Goal: Information Seeking & Learning: Learn about a topic

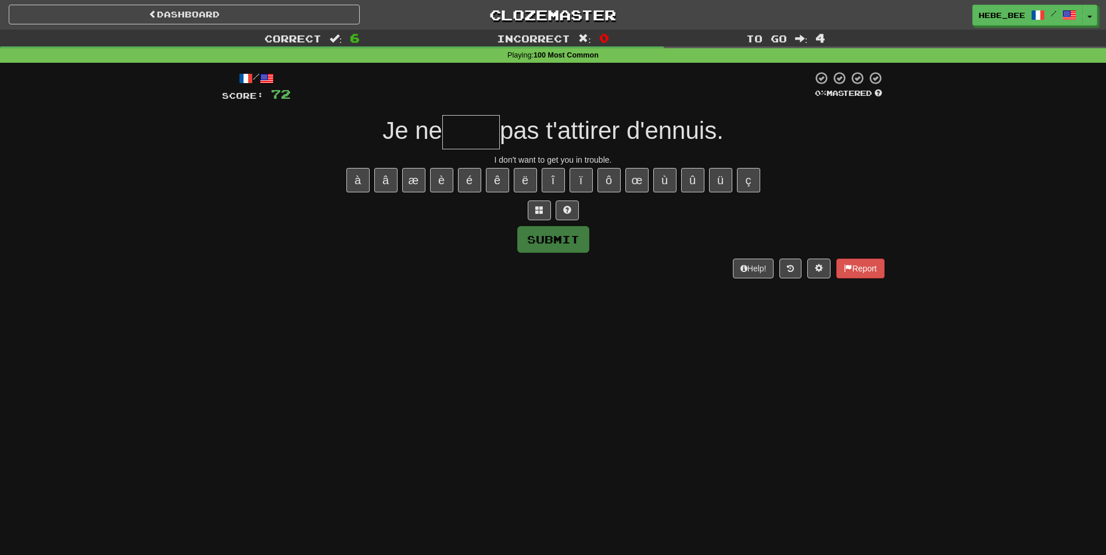
click at [466, 137] on input "text" at bounding box center [471, 132] width 58 height 34
type input "*"
type input "****"
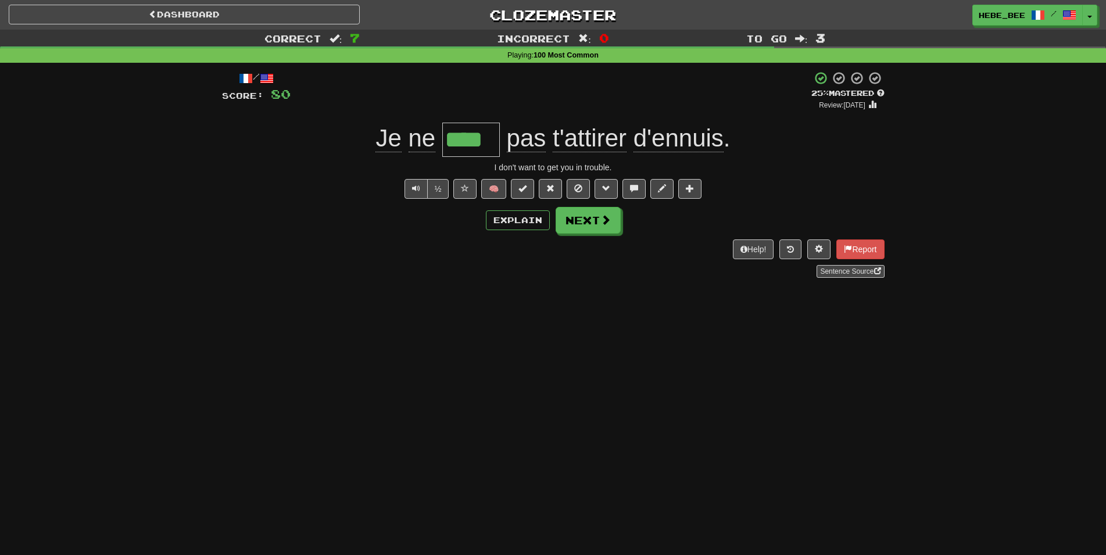
click at [593, 132] on span "t'attirer" at bounding box center [590, 138] width 74 height 28
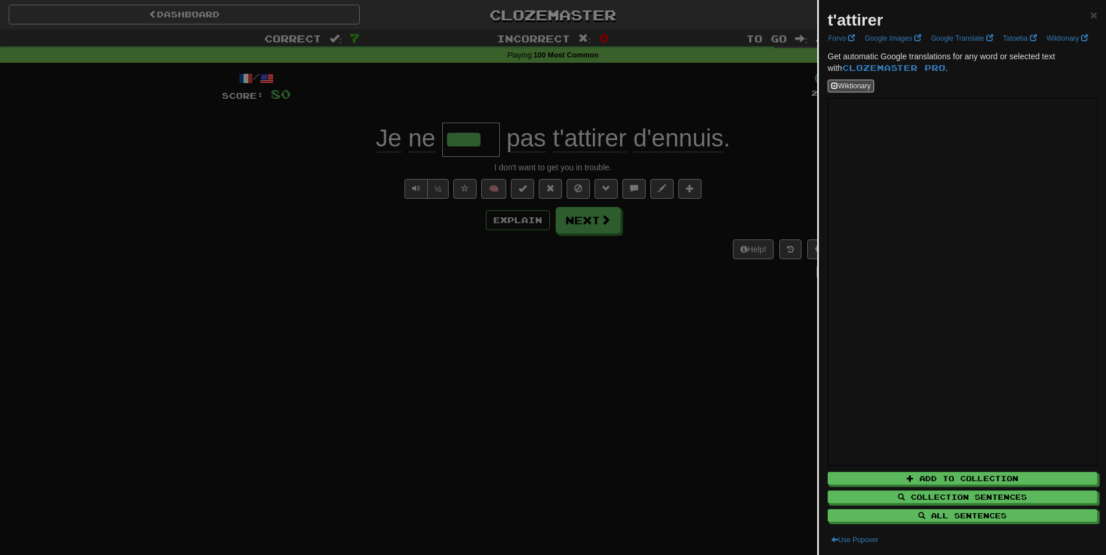
click at [765, 310] on div at bounding box center [553, 277] width 1106 height 555
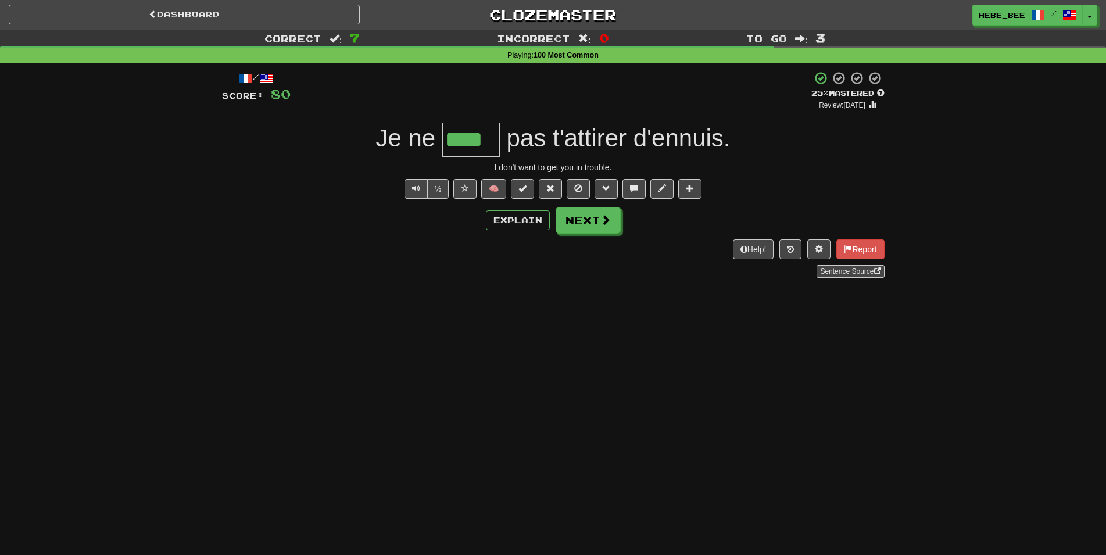
click at [702, 144] on span "d'ennuis" at bounding box center [678, 138] width 90 height 28
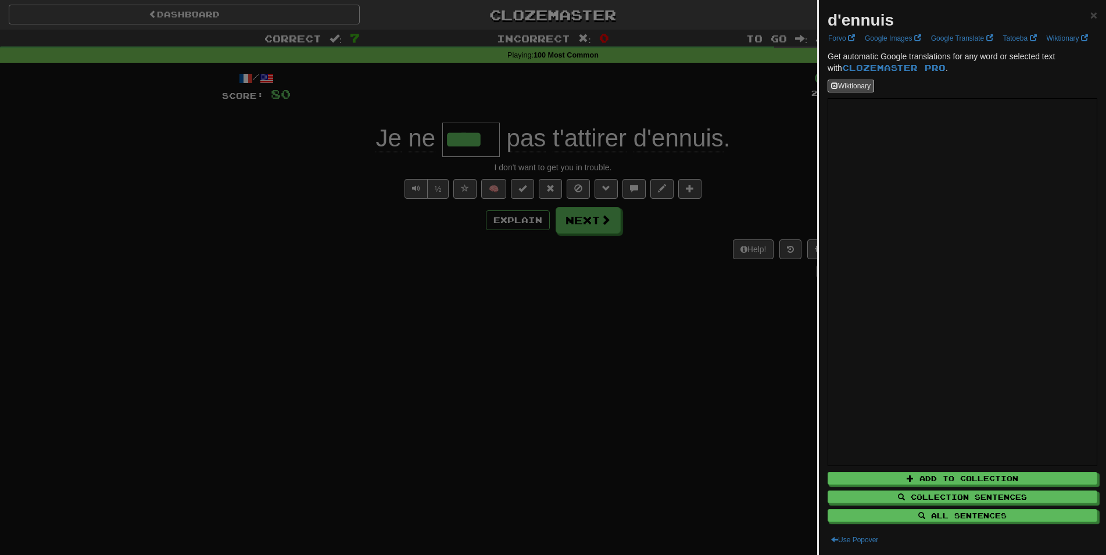
click at [601, 151] on div at bounding box center [553, 277] width 1106 height 555
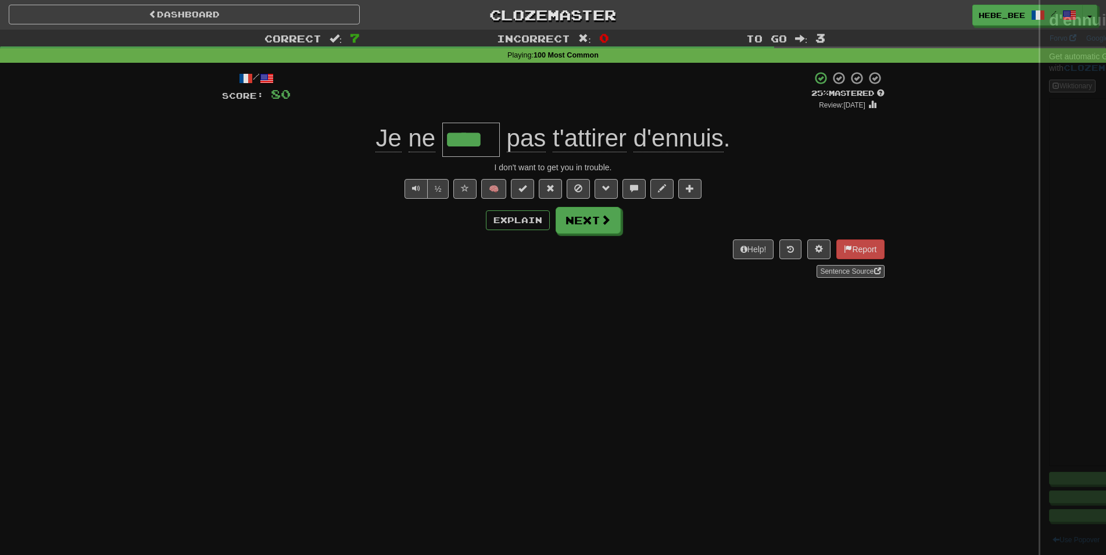
click at [598, 145] on div at bounding box center [553, 277] width 1106 height 555
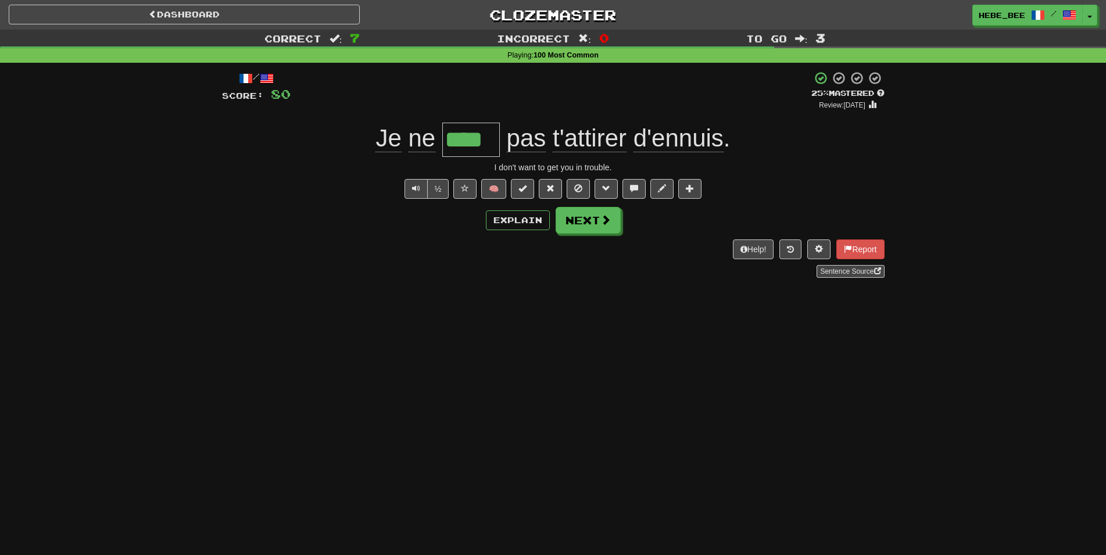
click at [597, 145] on span "t'attirer" at bounding box center [590, 138] width 74 height 28
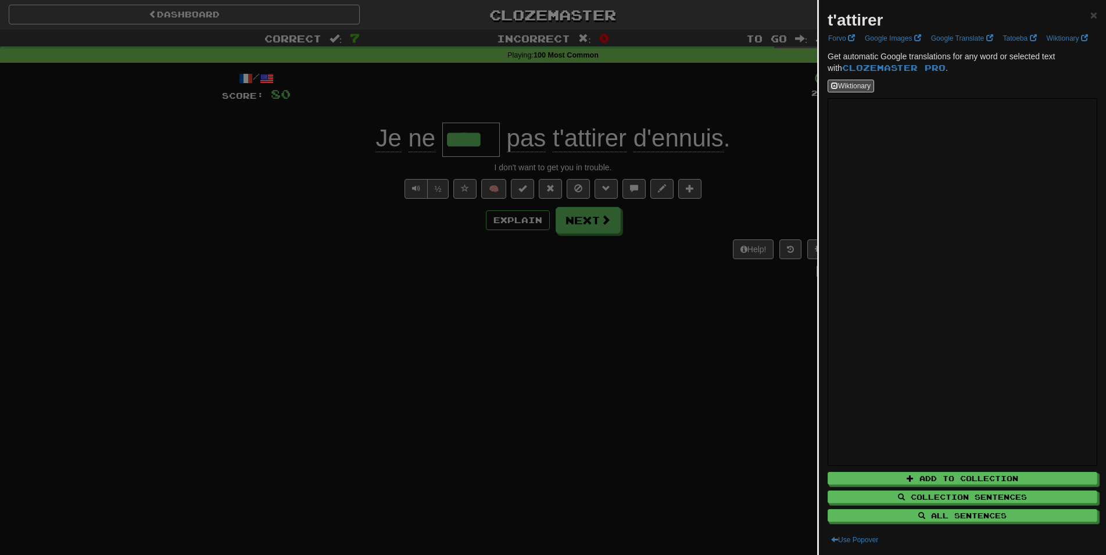
drag, startPoint x: 630, startPoint y: 339, endPoint x: 623, endPoint y: 333, distance: 9.2
click at [630, 339] on div at bounding box center [553, 277] width 1106 height 555
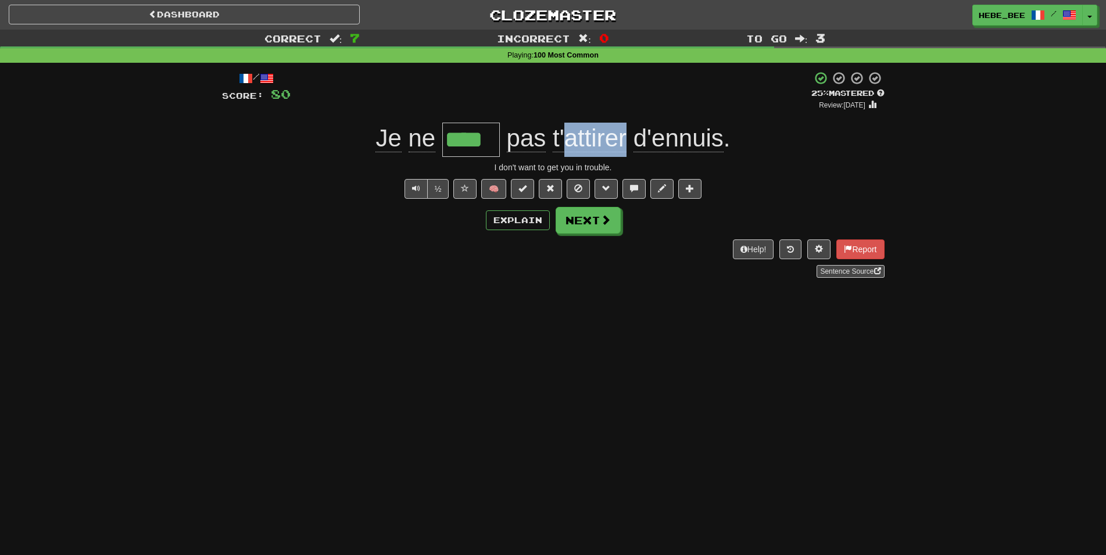
drag, startPoint x: 626, startPoint y: 145, endPoint x: 563, endPoint y: 142, distance: 62.8
click at [563, 142] on span "t'attirer" at bounding box center [590, 138] width 74 height 28
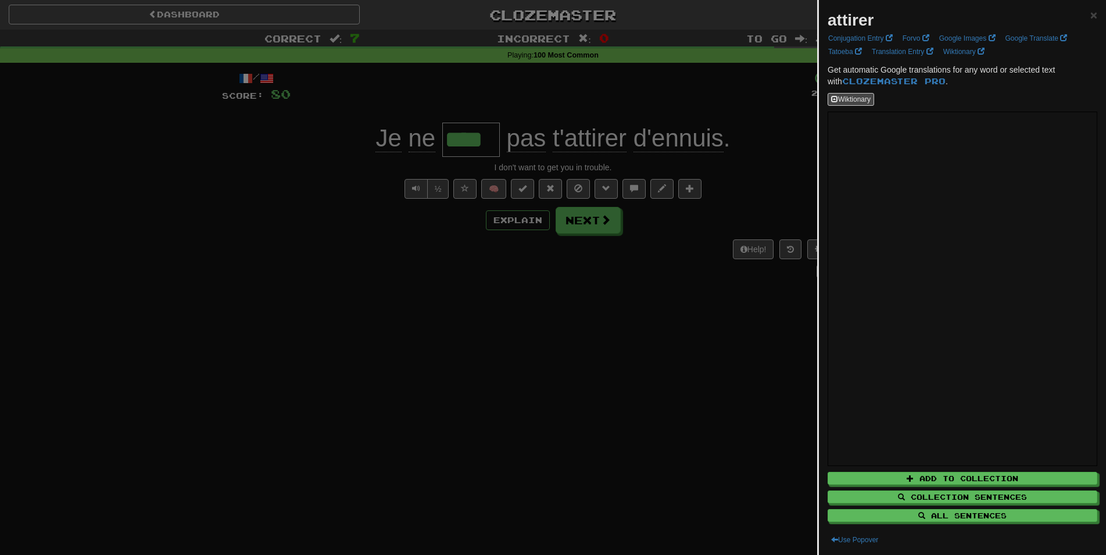
click at [694, 422] on div at bounding box center [553, 277] width 1106 height 555
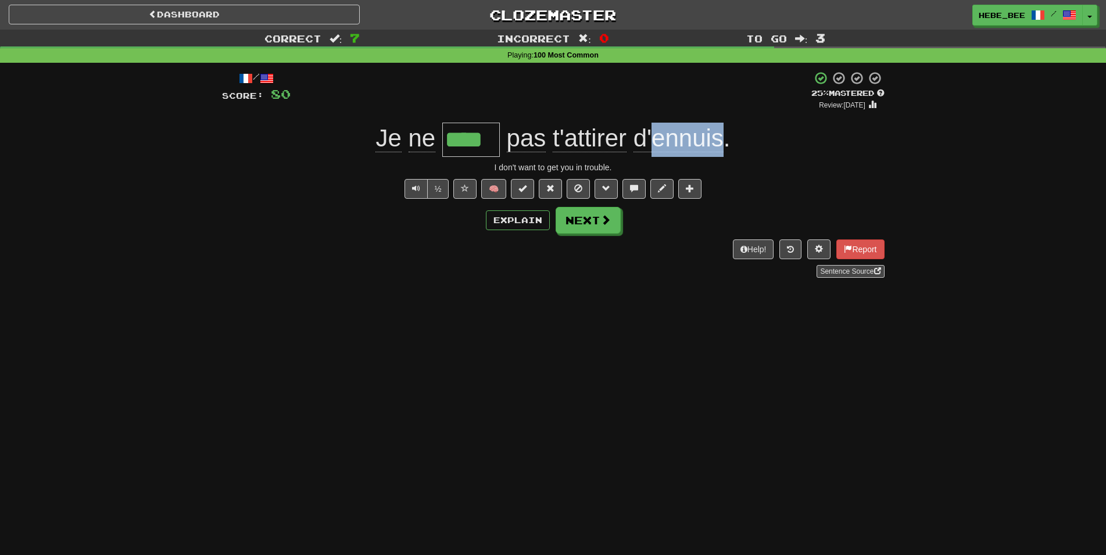
drag, startPoint x: 720, startPoint y: 144, endPoint x: 655, endPoint y: 139, distance: 65.9
click at [655, 138] on span "pas t'attirer d'ennuis ." at bounding box center [615, 138] width 231 height 28
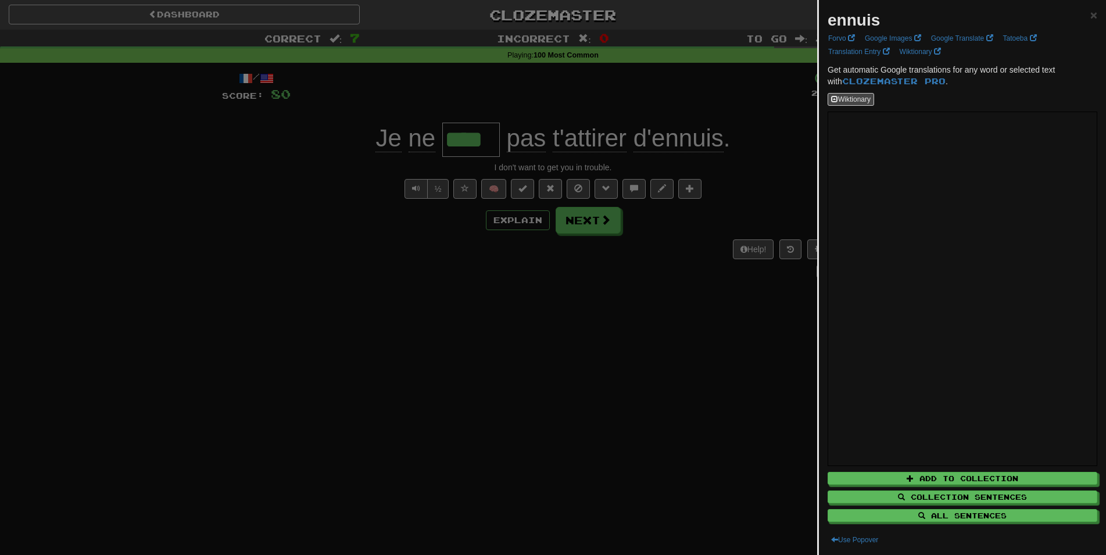
click at [667, 354] on div at bounding box center [553, 277] width 1106 height 555
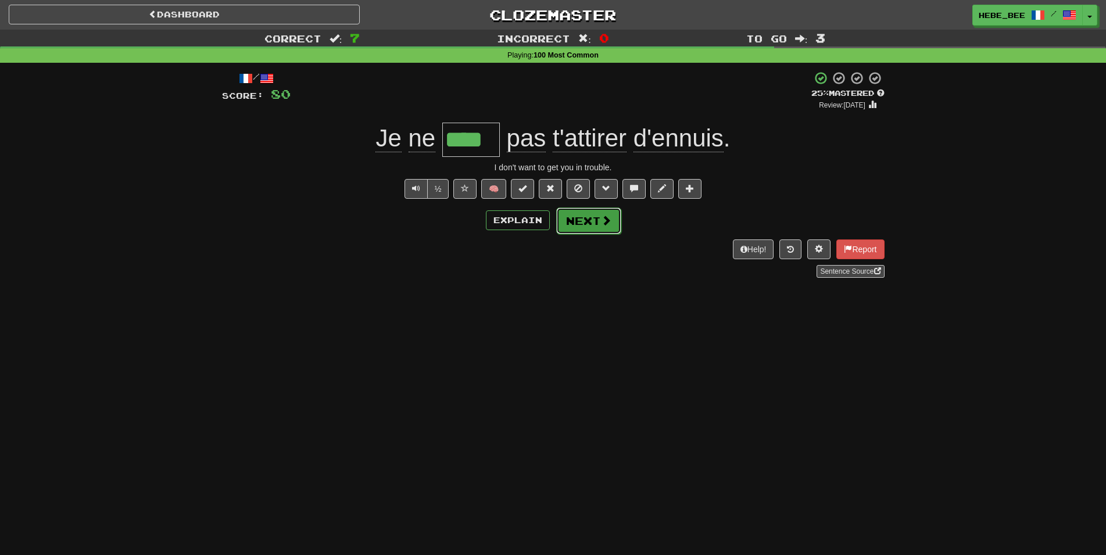
click at [615, 224] on button "Next" at bounding box center [588, 220] width 65 height 27
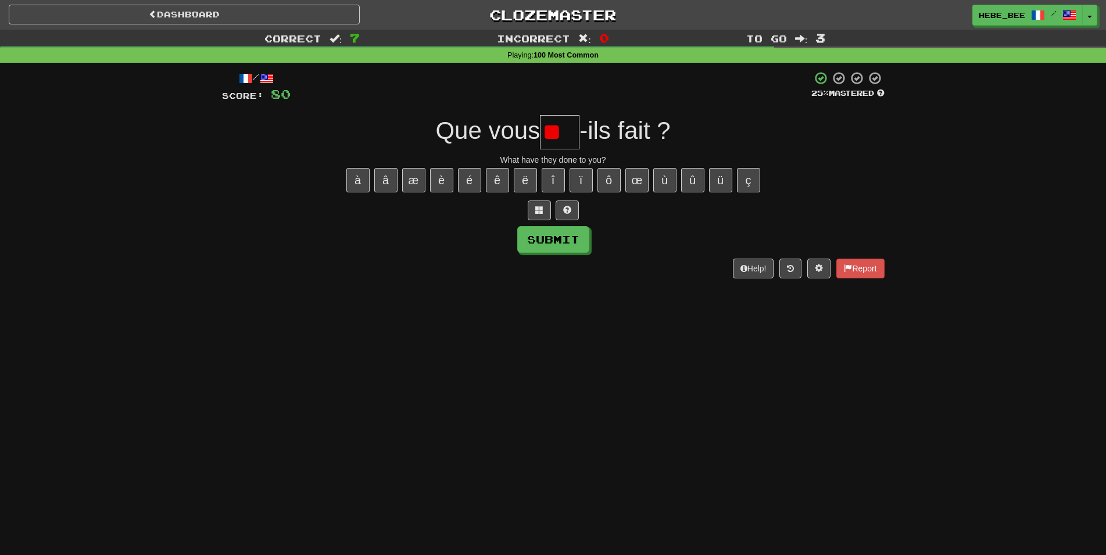
type input "*"
click at [562, 213] on button at bounding box center [566, 210] width 23 height 20
click at [557, 211] on button at bounding box center [552, 210] width 23 height 20
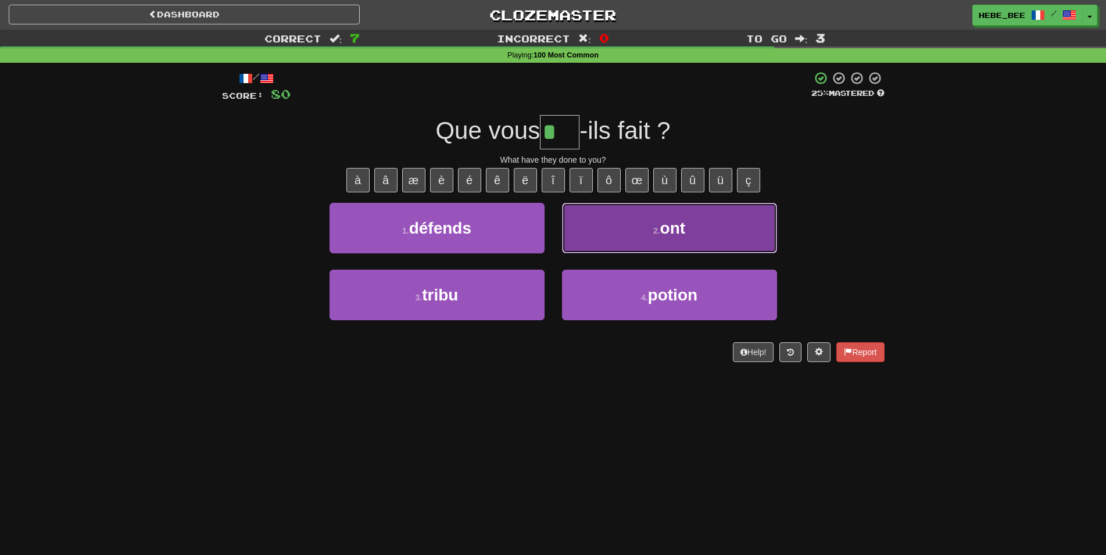
click at [622, 239] on button "2 . ont" at bounding box center [669, 228] width 215 height 51
type input "***"
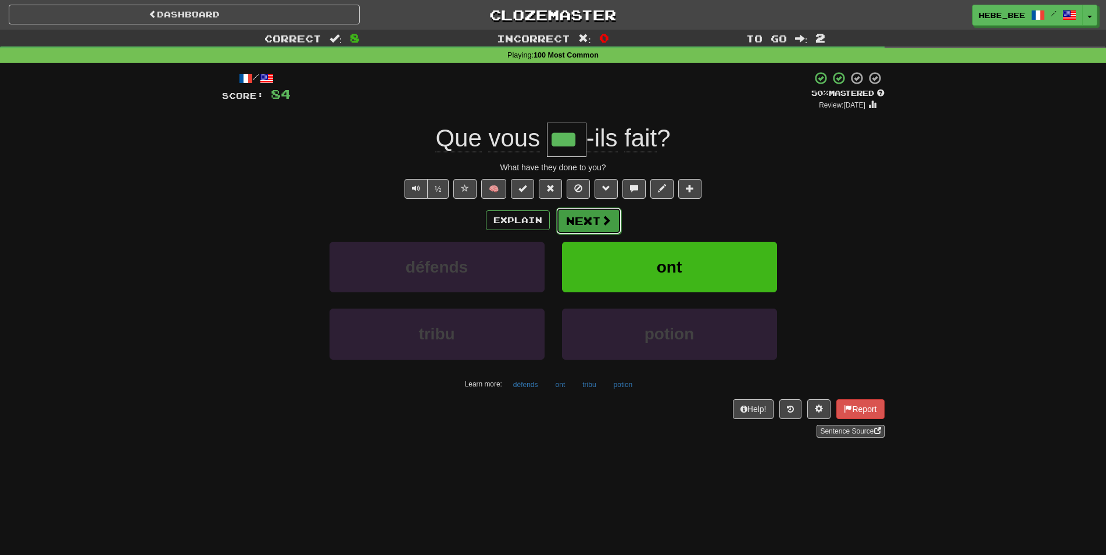
click at [608, 226] on button "Next" at bounding box center [588, 220] width 65 height 27
